Goal: Task Accomplishment & Management: Manage account settings

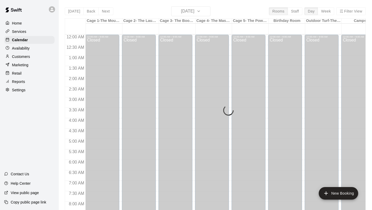
scroll to position [301, 0]
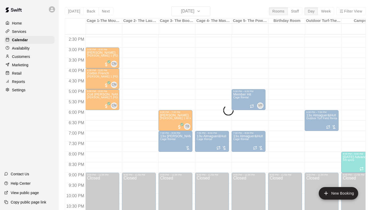
click at [22, 23] on div "Home" at bounding box center [29, 23] width 50 height 8
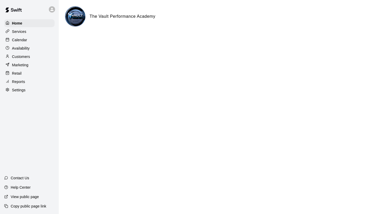
click at [21, 40] on p "Calendar" at bounding box center [19, 39] width 15 height 5
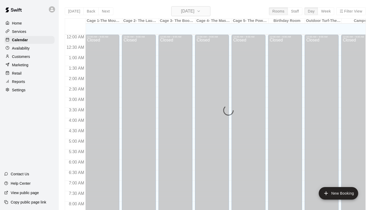
scroll to position [301, 0]
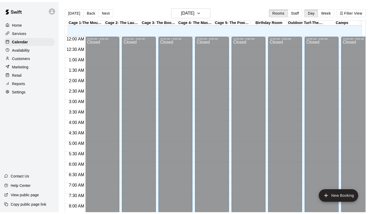
scroll to position [301, 0]
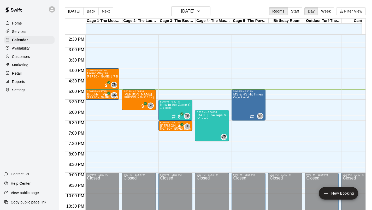
click at [92, 97] on span "[PERSON_NAME] 30 [PERSON_NAME] (pitching, hitting, catching or fielding)" at bounding box center [135, 97] width 97 height 3
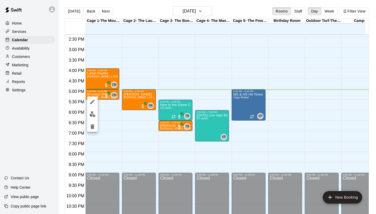
click at [17, 56] on div at bounding box center [188, 107] width 376 height 214
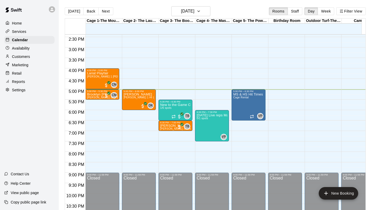
click at [26, 57] on p "Customers" at bounding box center [21, 56] width 18 height 5
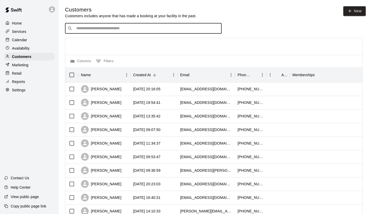
click at [83, 30] on input "Search customers by name or email" at bounding box center [147, 28] width 145 height 5
type input "*****"
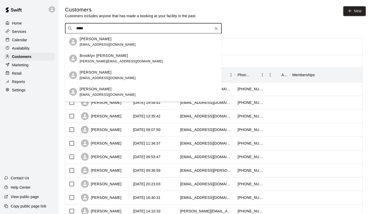
click at [84, 57] on p "Brooklyn [PERSON_NAME]" at bounding box center [104, 55] width 49 height 5
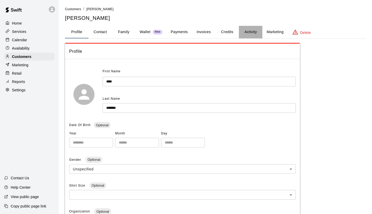
click at [252, 34] on button "Activity" at bounding box center [251, 32] width 24 height 13
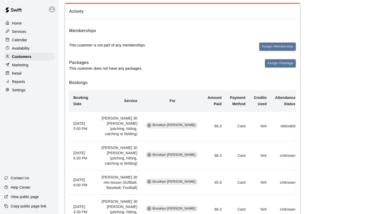
scroll to position [41, 0]
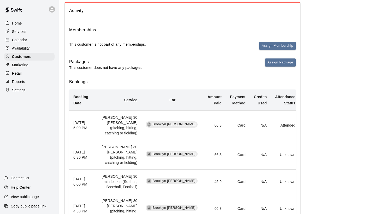
click at [115, 134] on td "[PERSON_NAME] 30 [PERSON_NAME] (pitching, hitting, catching or fielding)" at bounding box center [116, 125] width 49 height 30
click at [148, 131] on td "Brooklyn [PERSON_NAME]" at bounding box center [173, 125] width 62 height 30
click at [133, 123] on td "[PERSON_NAME] 30 [PERSON_NAME] (pitching, hitting, catching or fielding)" at bounding box center [116, 125] width 49 height 30
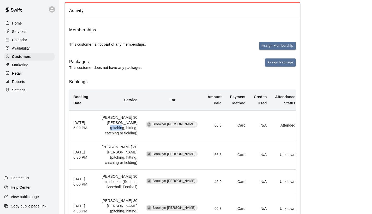
click at [133, 123] on td "[PERSON_NAME] 30 [PERSON_NAME] (pitching, hitting, catching or fielding)" at bounding box center [116, 125] width 49 height 30
click at [130, 141] on td "[PERSON_NAME] 30 [PERSON_NAME] (pitching, hitting, catching or fielding)" at bounding box center [116, 155] width 49 height 30
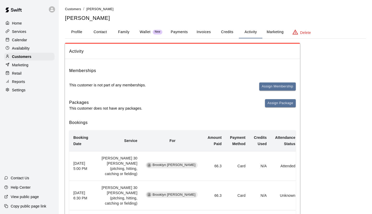
click at [20, 24] on p "Home" at bounding box center [17, 23] width 10 height 5
